Goal: Information Seeking & Learning: Learn about a topic

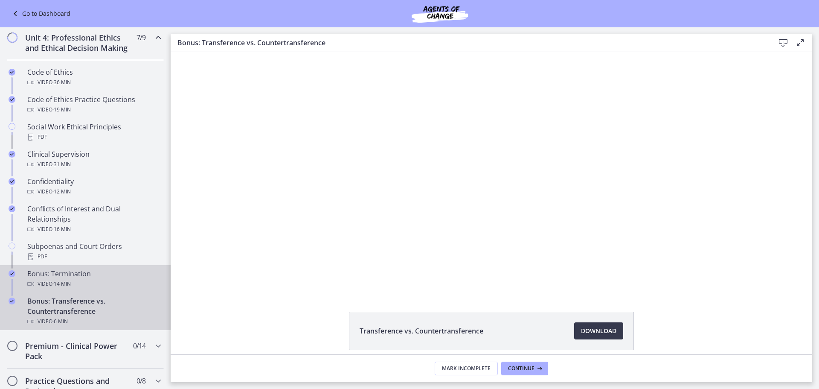
scroll to position [555, 0]
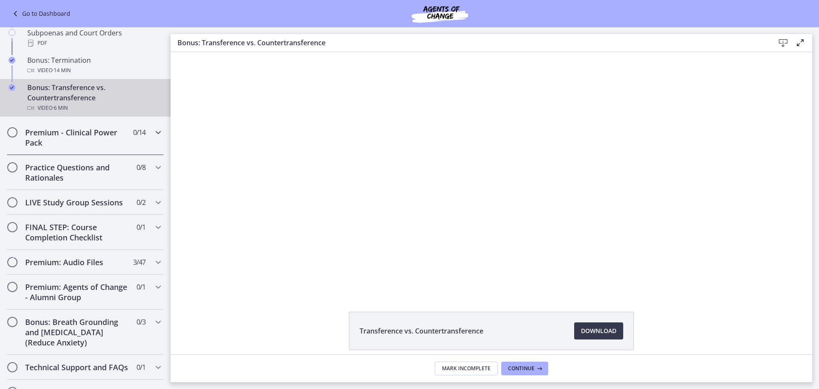
click at [153, 137] on icon "Chapters" at bounding box center [158, 132] width 10 height 10
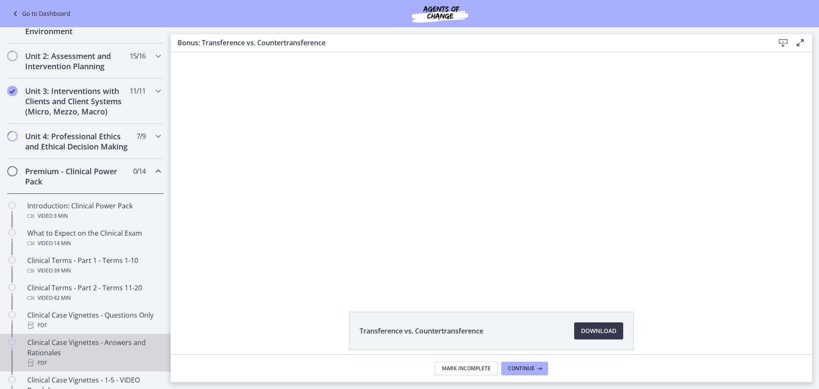
scroll to position [213, 0]
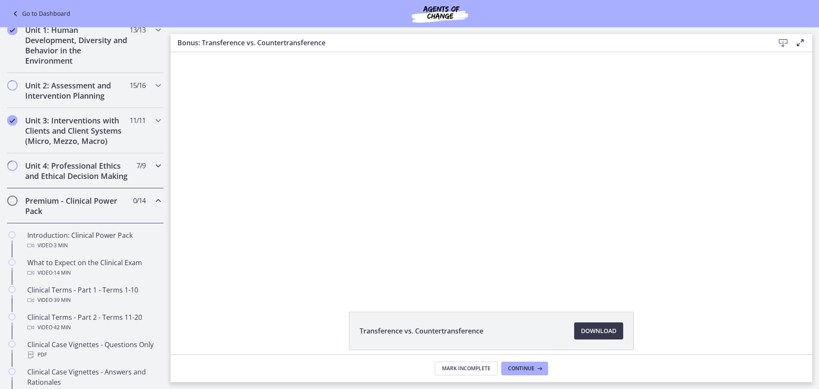
click at [153, 165] on icon "Chapters" at bounding box center [158, 165] width 10 height 10
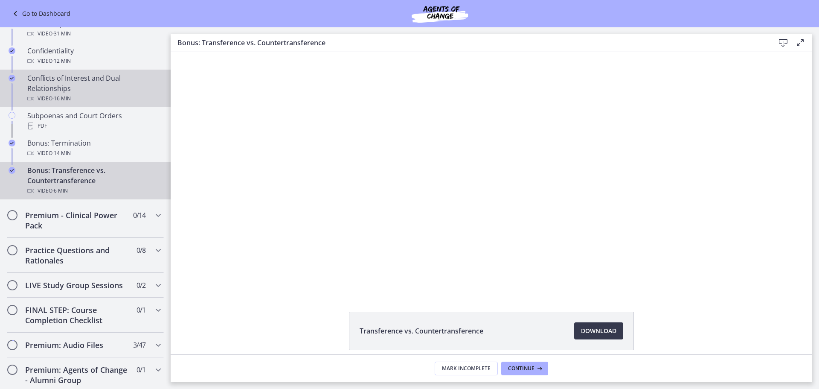
scroll to position [512, 0]
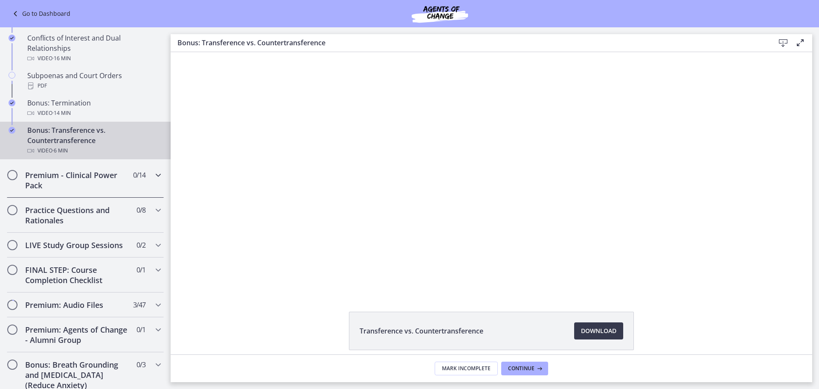
click at [141, 197] on div "Premium - Clinical Power Pack 0 / 14 Completed" at bounding box center [85, 180] width 157 height 35
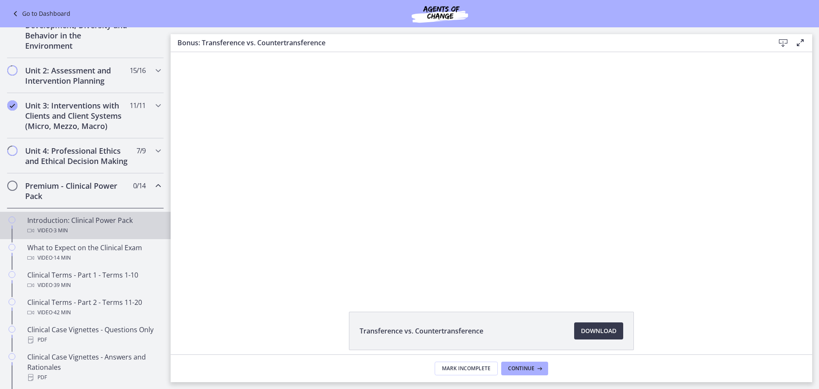
scroll to position [213, 0]
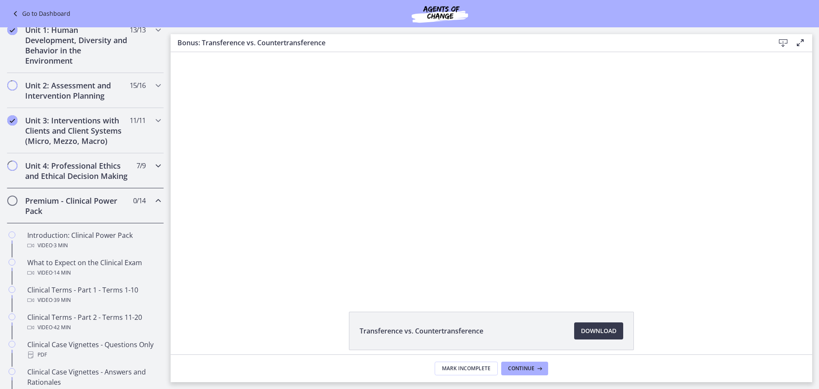
click at [153, 167] on icon "Chapters" at bounding box center [158, 165] width 10 height 10
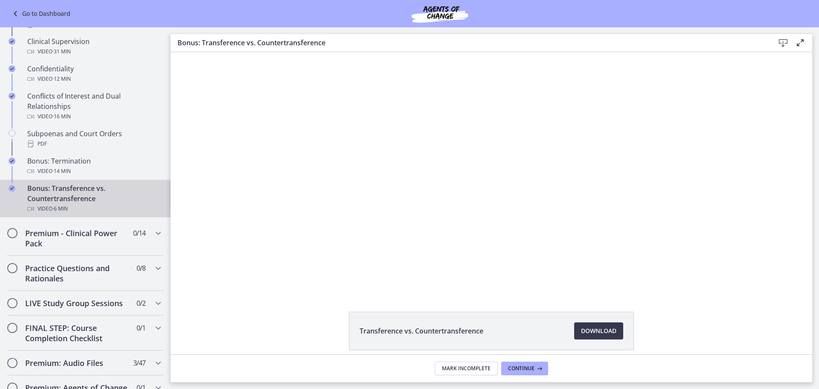
scroll to position [469, 0]
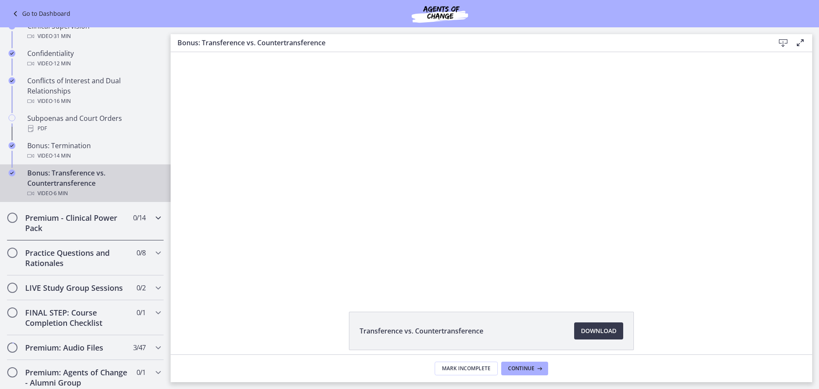
click at [153, 223] on icon "Chapters" at bounding box center [158, 217] width 10 height 10
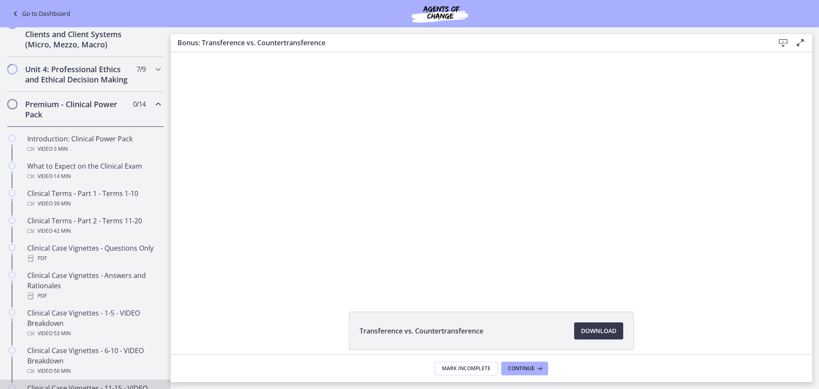
scroll to position [299, 0]
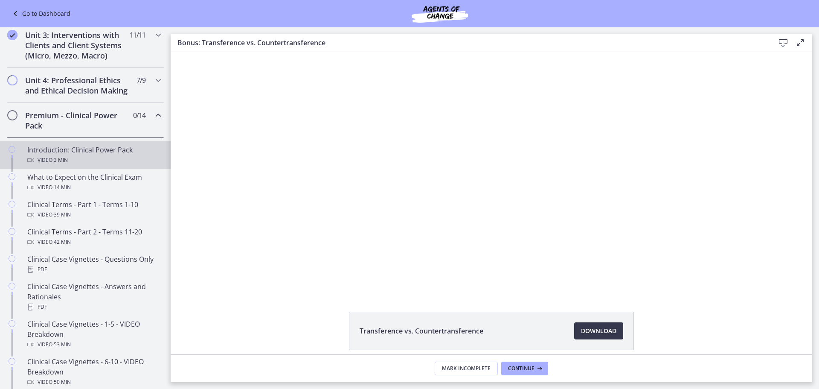
click at [84, 162] on div "Introduction: Clinical Power Pack Video · 3 min" at bounding box center [93, 155] width 133 height 20
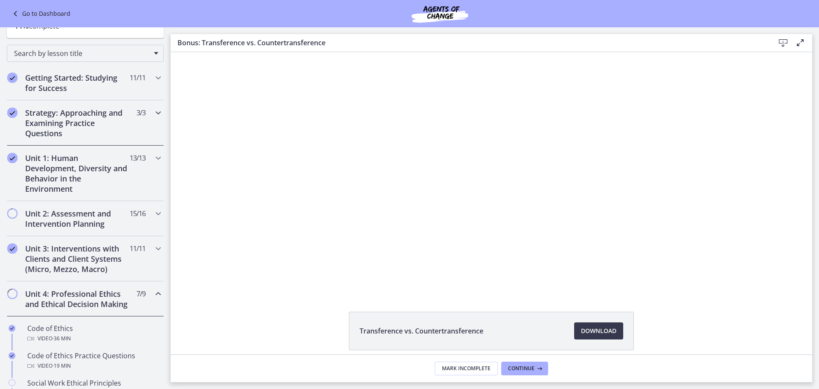
scroll to position [128, 0]
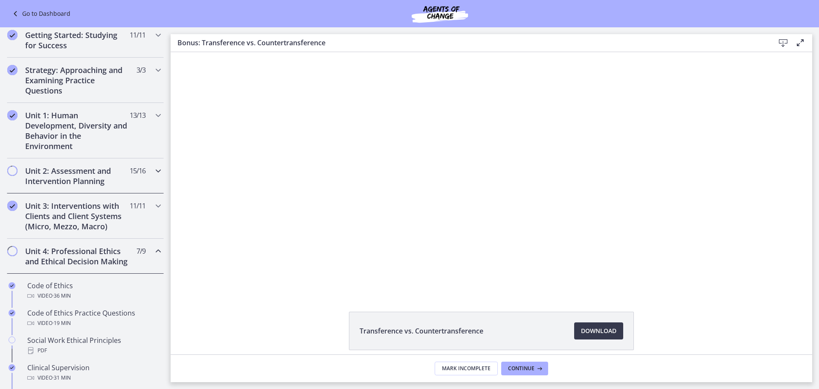
click at [13, 169] on span "Chapters" at bounding box center [12, 170] width 9 height 9
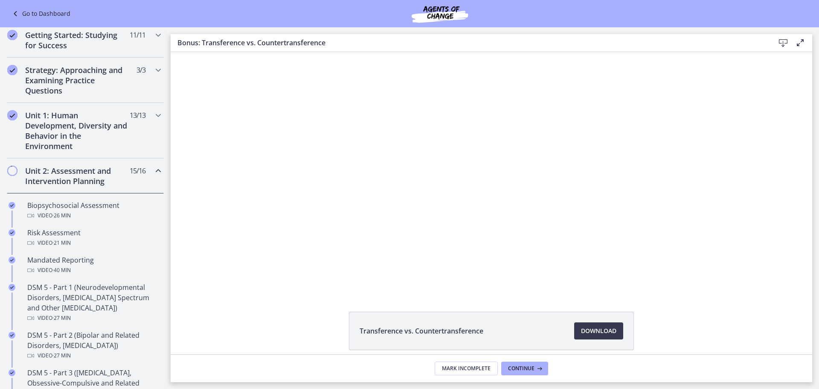
click at [9, 170] on span "Chapters" at bounding box center [12, 170] width 9 height 9
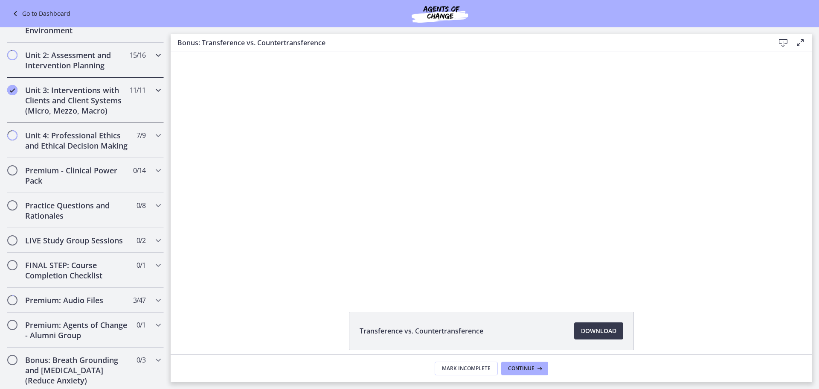
scroll to position [256, 0]
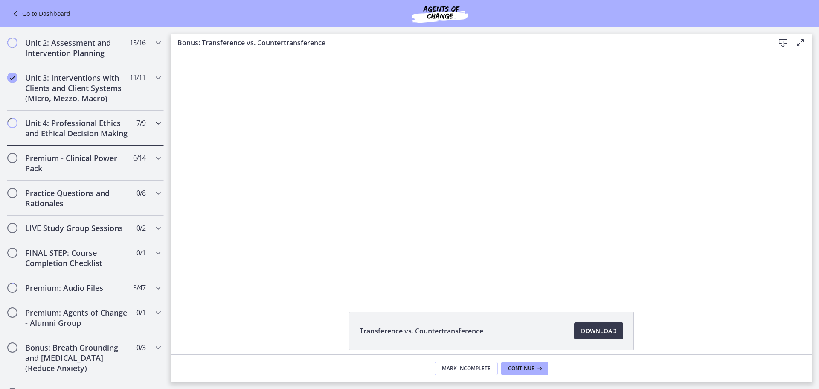
click at [153, 122] on icon "Chapters" at bounding box center [158, 123] width 10 height 10
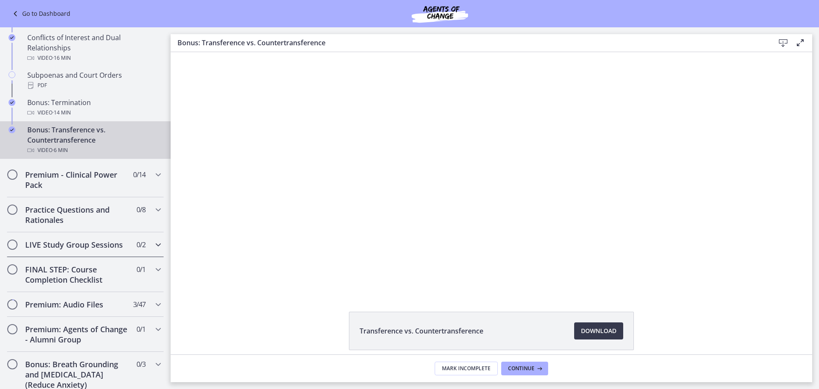
scroll to position [555, 0]
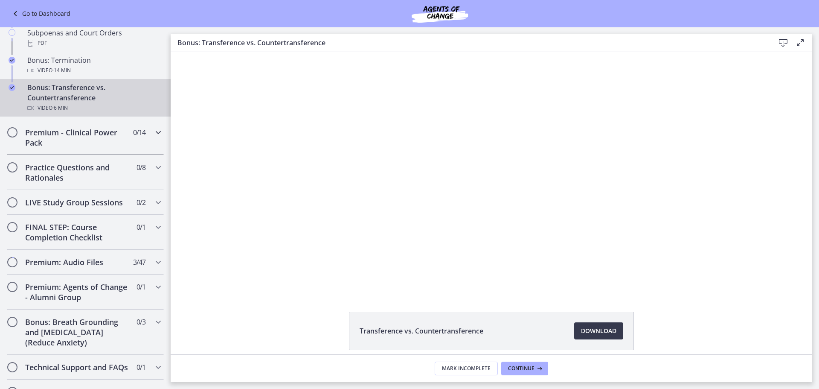
click at [153, 137] on icon "Chapters" at bounding box center [158, 132] width 10 height 10
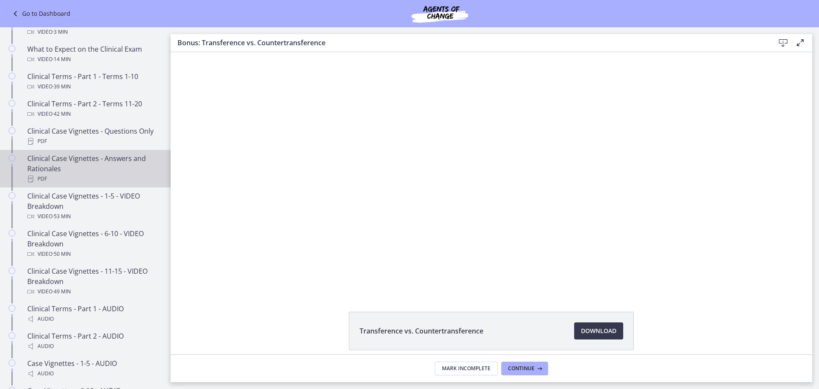
scroll to position [299, 0]
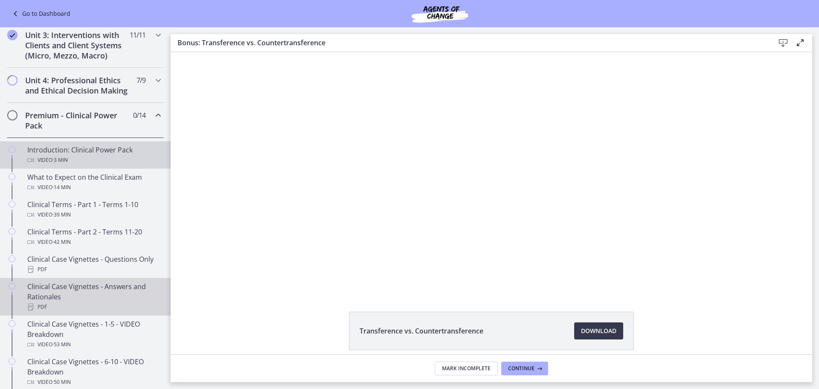
click at [82, 165] on div "Video · 3 min" at bounding box center [93, 160] width 133 height 10
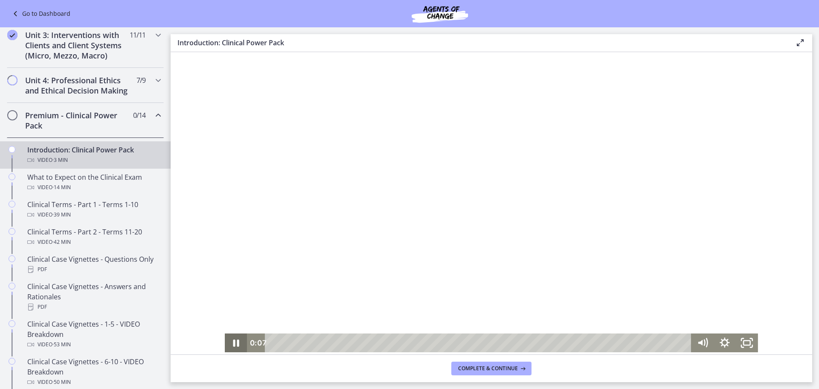
scroll to position [0, 0]
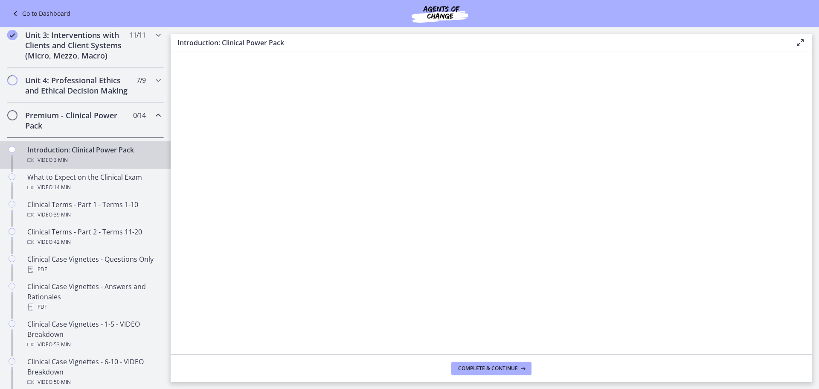
click at [623, 376] on footer "Complete & continue" at bounding box center [492, 368] width 642 height 28
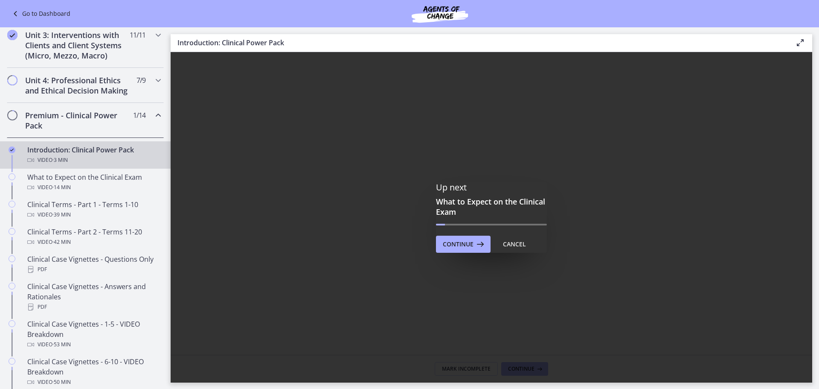
scroll to position [0, 0]
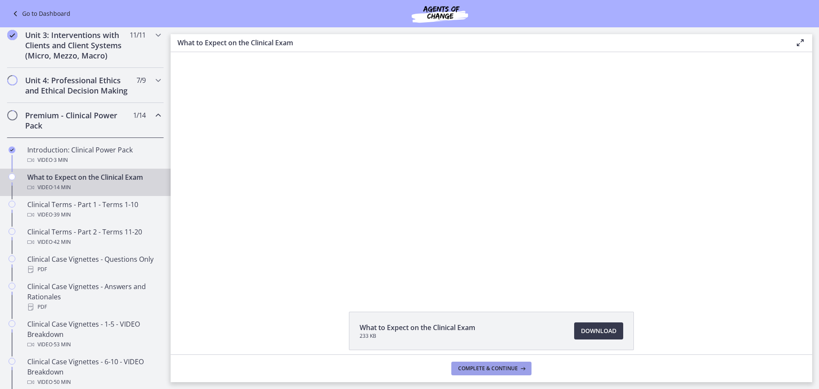
click at [522, 370] on icon at bounding box center [522, 368] width 9 height 7
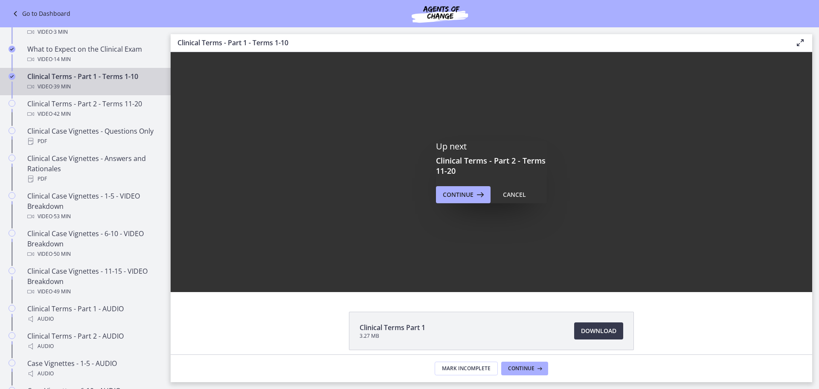
click at [90, 92] on div "Video · 39 min" at bounding box center [93, 86] width 133 height 10
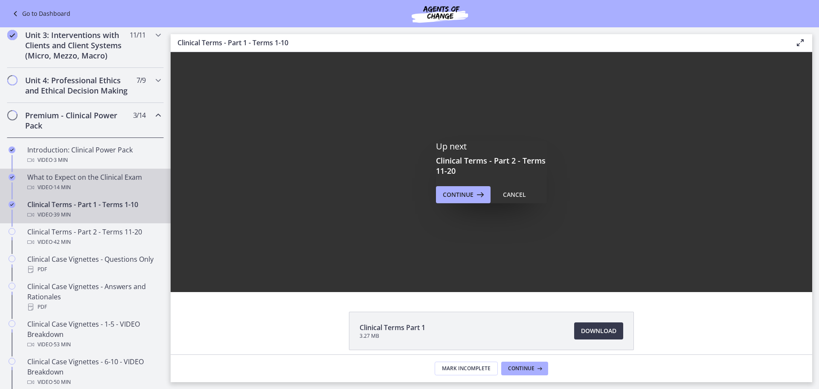
click at [45, 192] on div "Video · 14 min" at bounding box center [93, 187] width 133 height 10
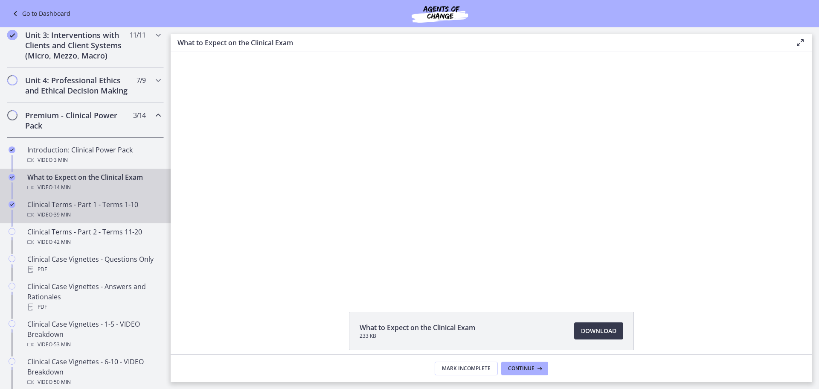
click at [52, 219] on div "Clinical Terms - Part 1 - Terms 1-10 Video · 39 min" at bounding box center [93, 209] width 133 height 20
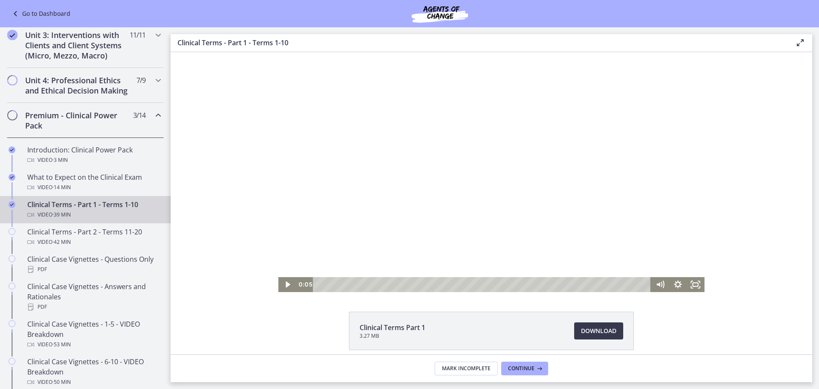
scroll to position [37, 0]
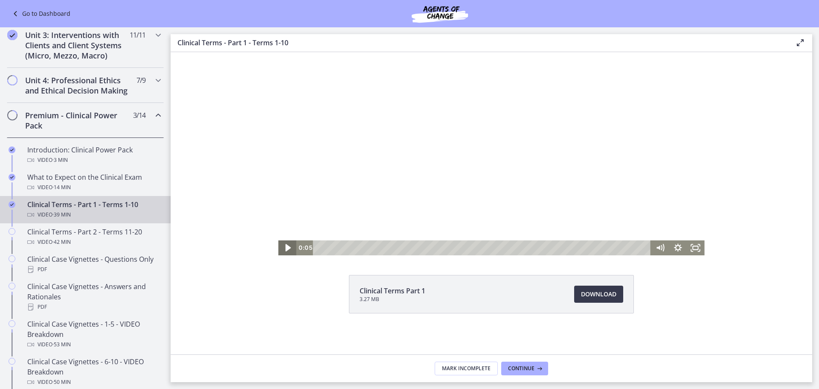
click at [285, 248] on icon "Play Video" at bounding box center [288, 247] width 6 height 7
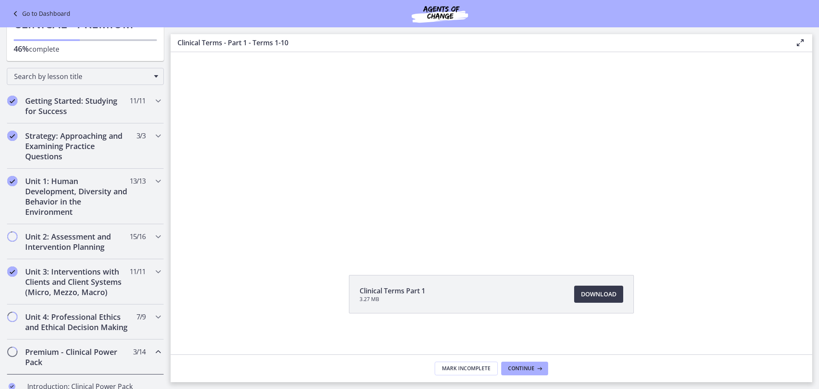
scroll to position [0, 0]
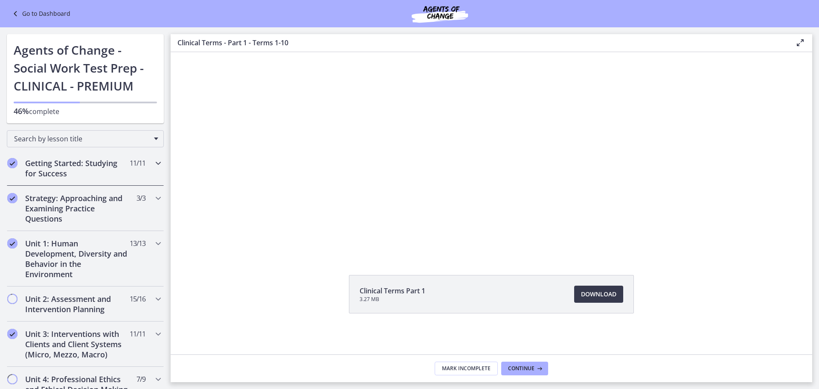
click at [153, 163] on icon "Chapters" at bounding box center [158, 163] width 10 height 10
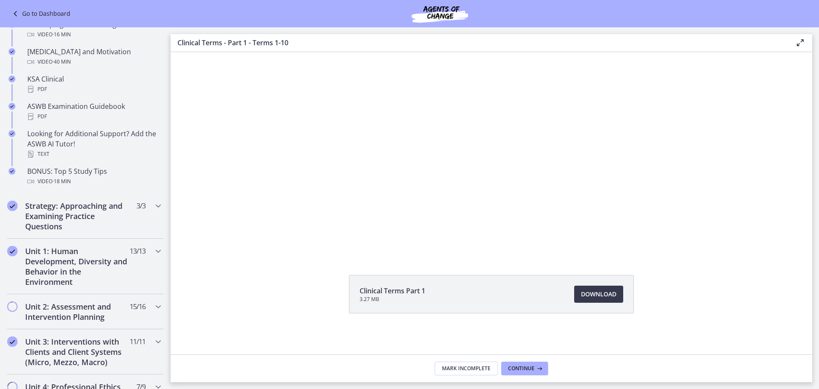
scroll to position [377, 0]
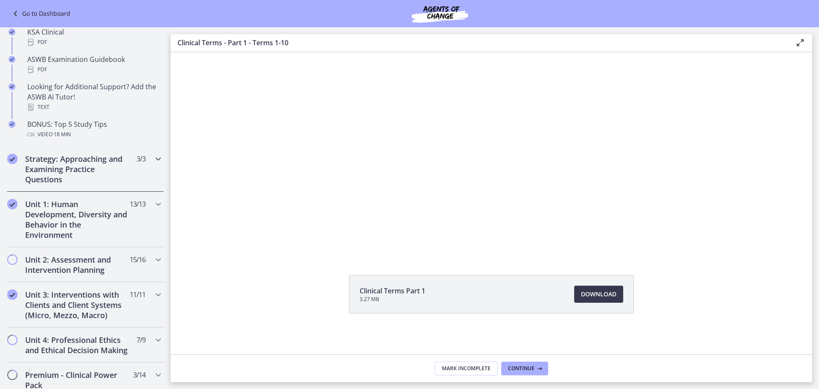
click at [156, 160] on icon "Chapters" at bounding box center [158, 159] width 10 height 10
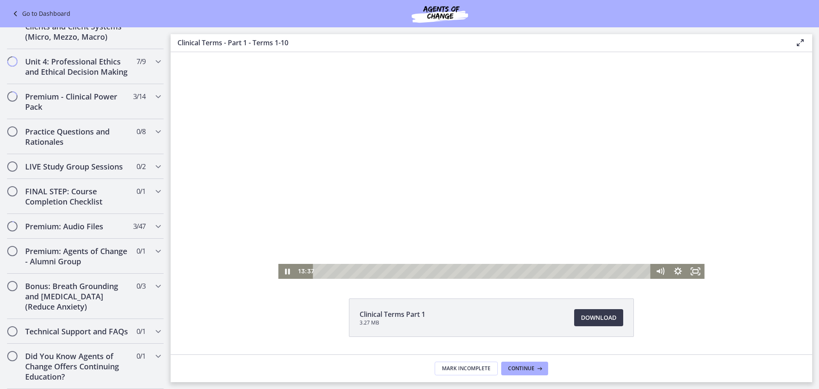
scroll to position [0, 0]
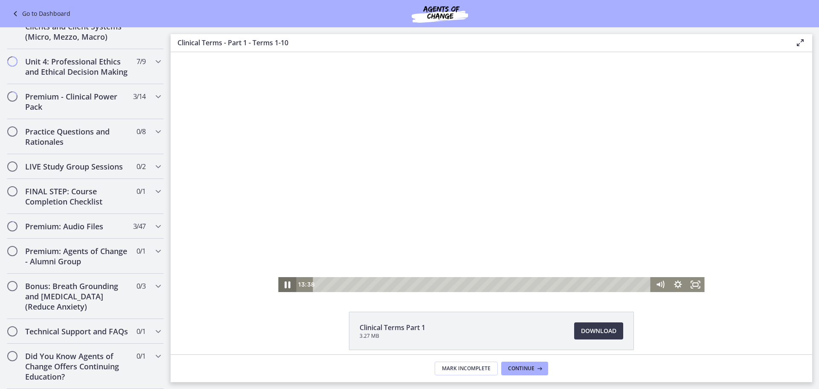
click at [284, 280] on icon "Pause" at bounding box center [286, 284] width 21 height 18
